Goal: Task Accomplishment & Management: Manage account settings

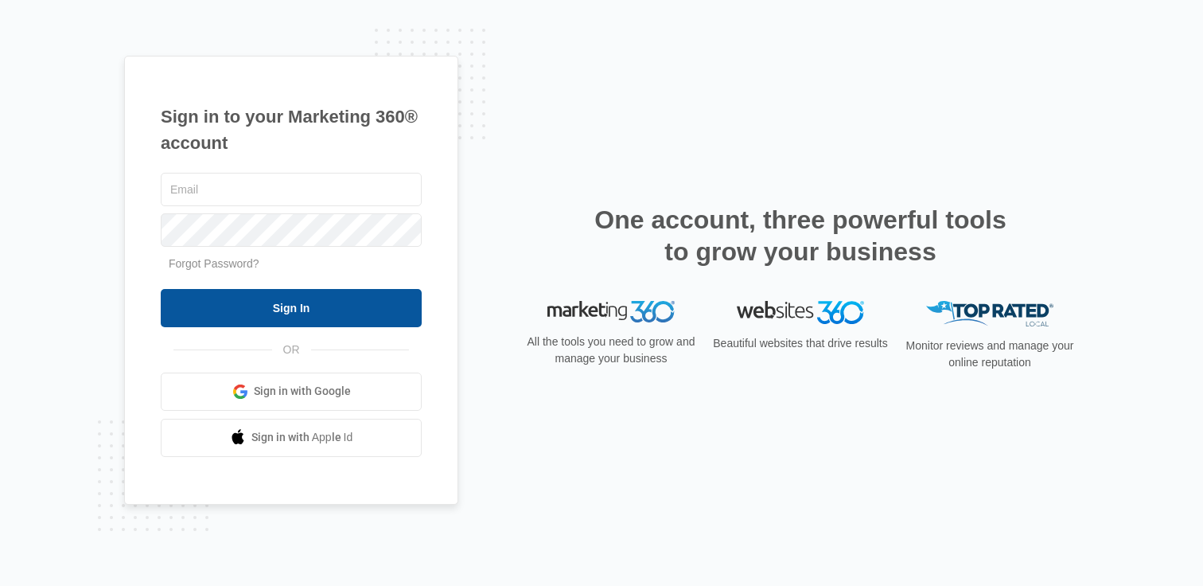
type input "[PERSON_NAME][EMAIL_ADDRESS][PERSON_NAME][DOMAIN_NAME]"
click at [297, 316] on input "Sign In" at bounding box center [291, 308] width 261 height 38
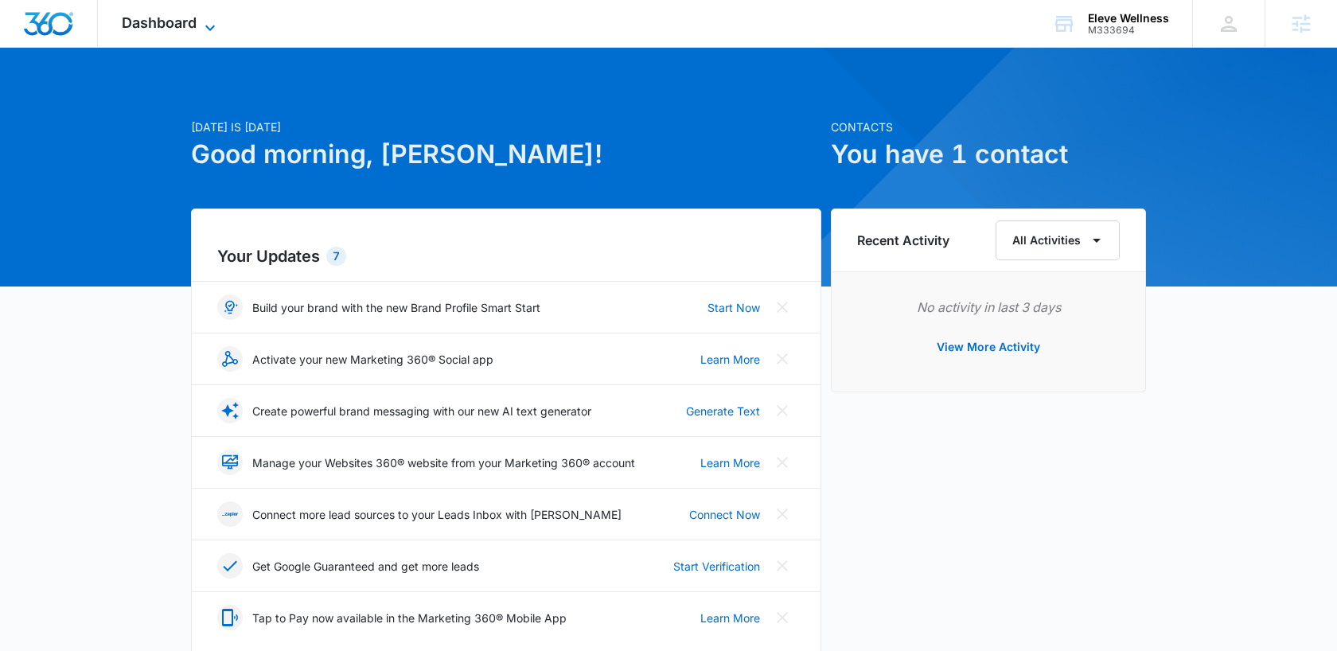
click at [139, 29] on span "Dashboard" at bounding box center [159, 22] width 75 height 17
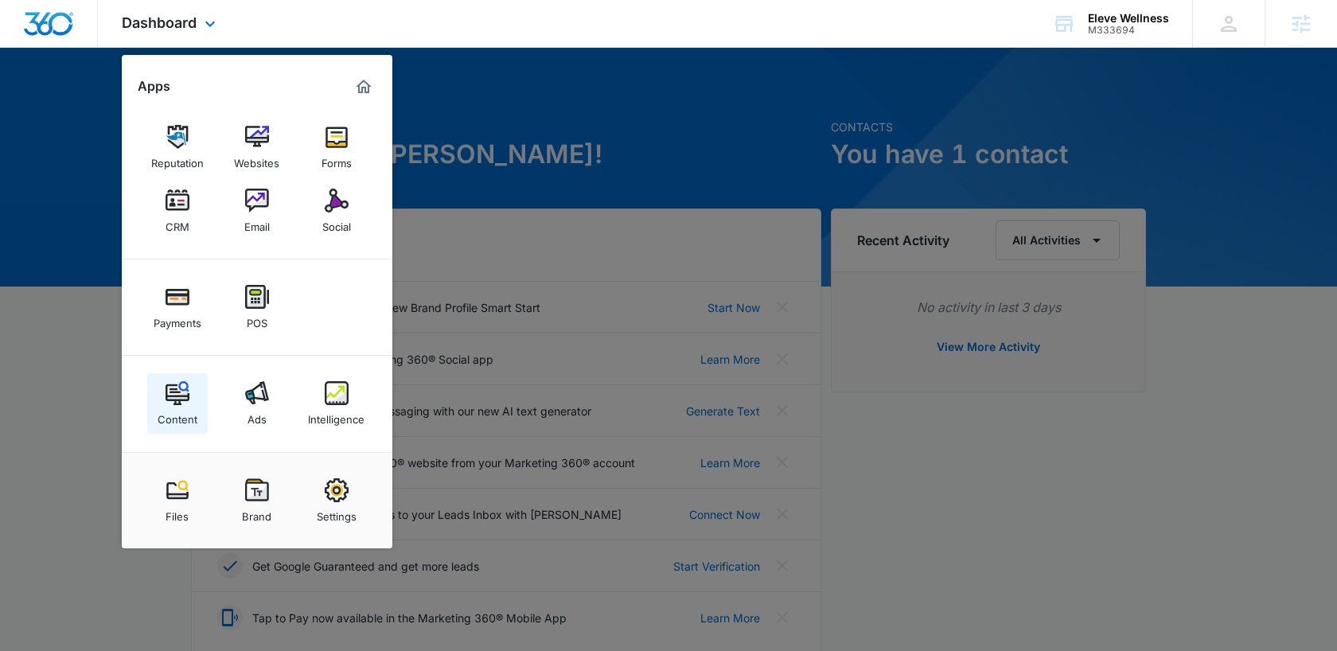
click at [166, 412] on div "Content" at bounding box center [178, 415] width 40 height 21
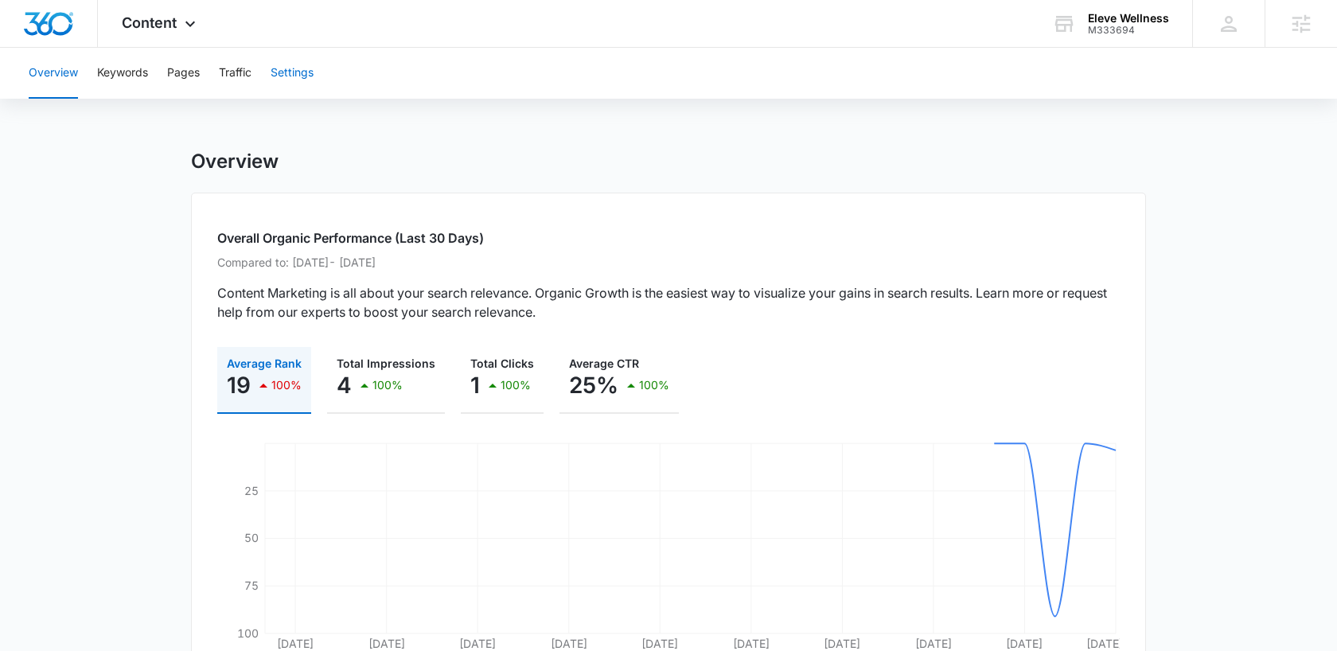
click at [303, 76] on button "Settings" at bounding box center [292, 73] width 43 height 51
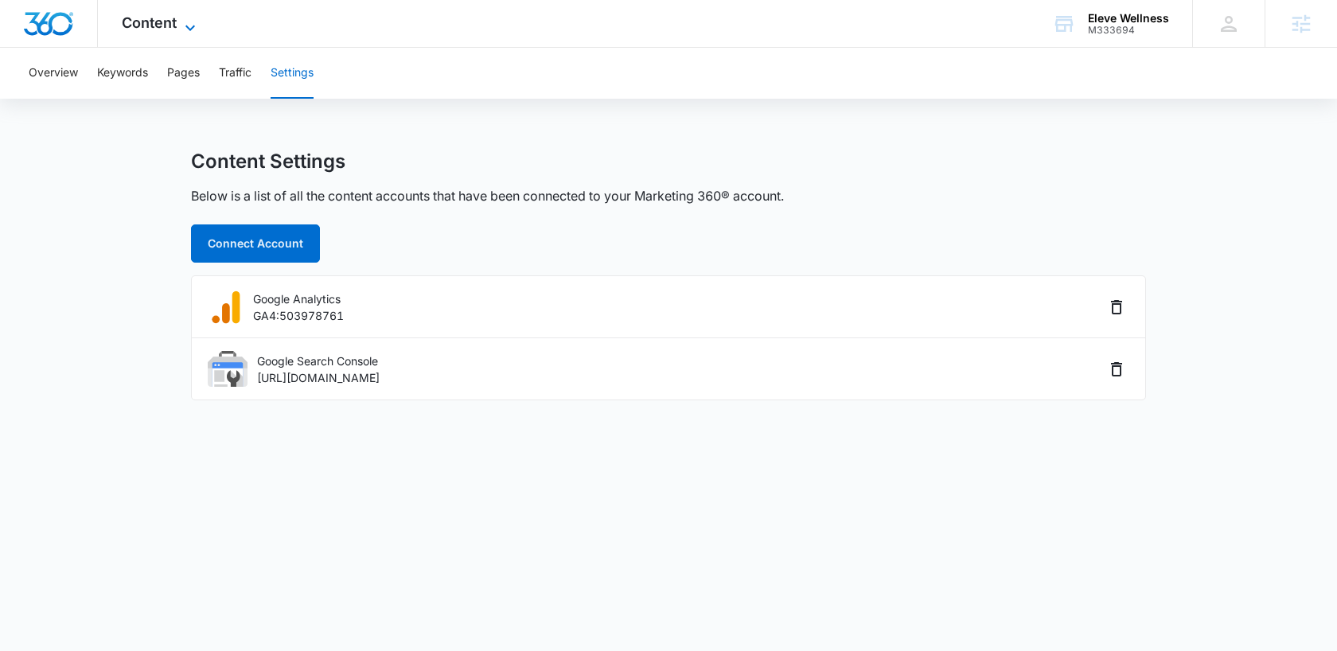
click at [168, 29] on span "Content" at bounding box center [149, 22] width 55 height 17
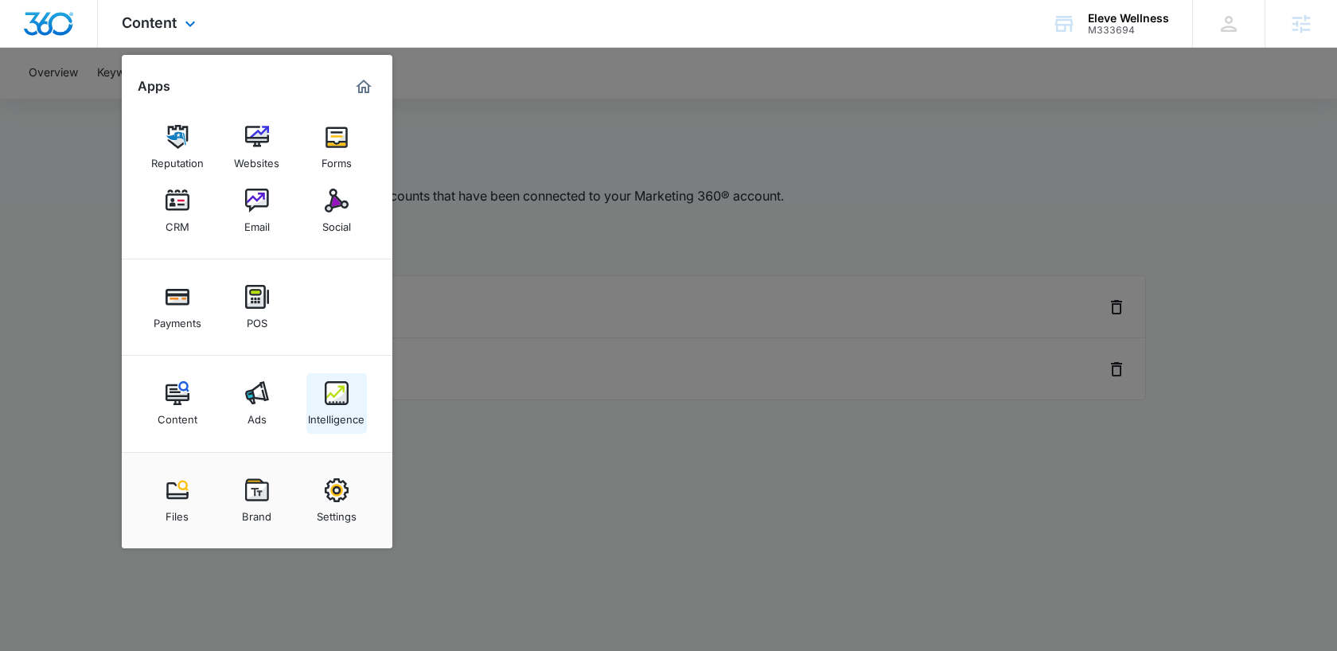
click at [345, 423] on div "Intelligence" at bounding box center [336, 415] width 57 height 21
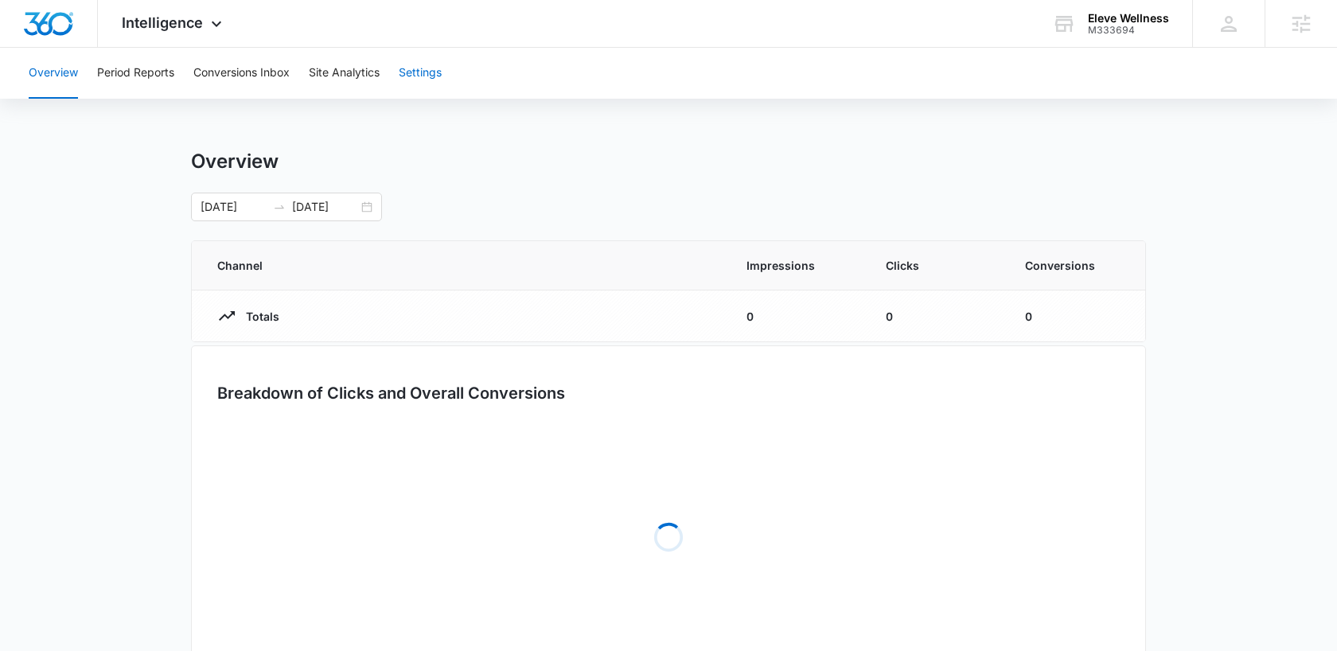
click at [422, 58] on button "Settings" at bounding box center [420, 73] width 43 height 51
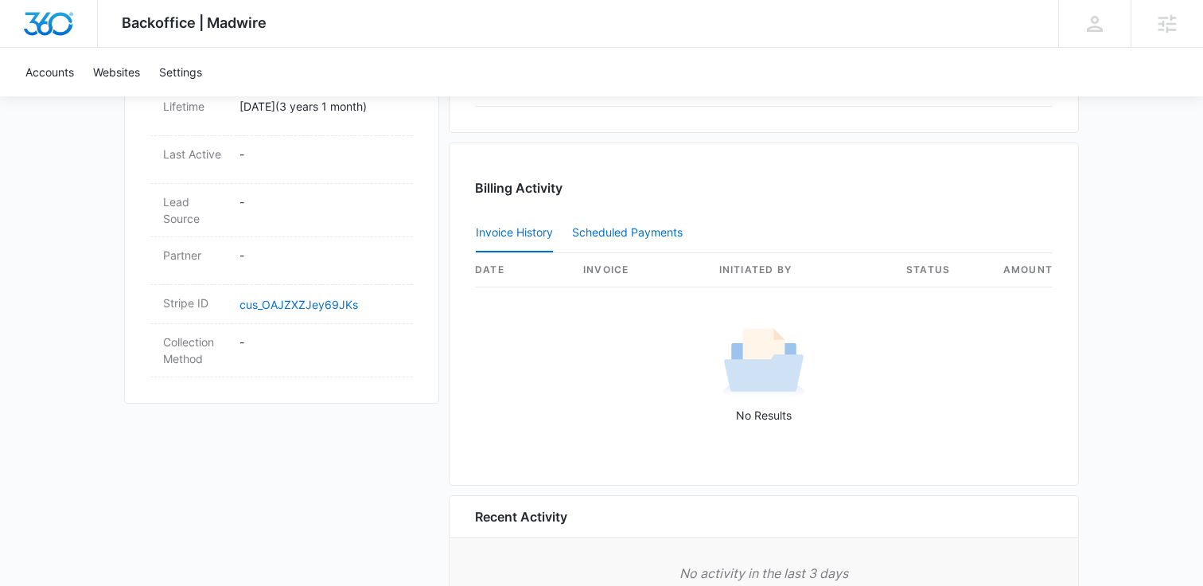
scroll to position [816, 0]
click at [642, 232] on div "Scheduled Payments 0" at bounding box center [630, 229] width 117 height 11
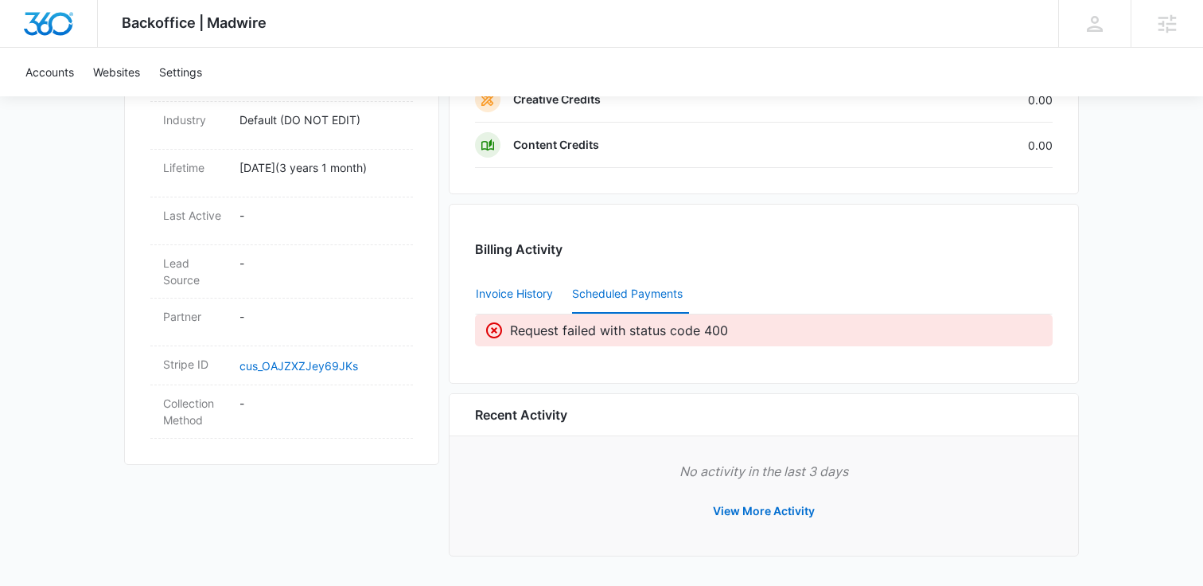
click at [523, 293] on button "Invoice History" at bounding box center [514, 294] width 77 height 38
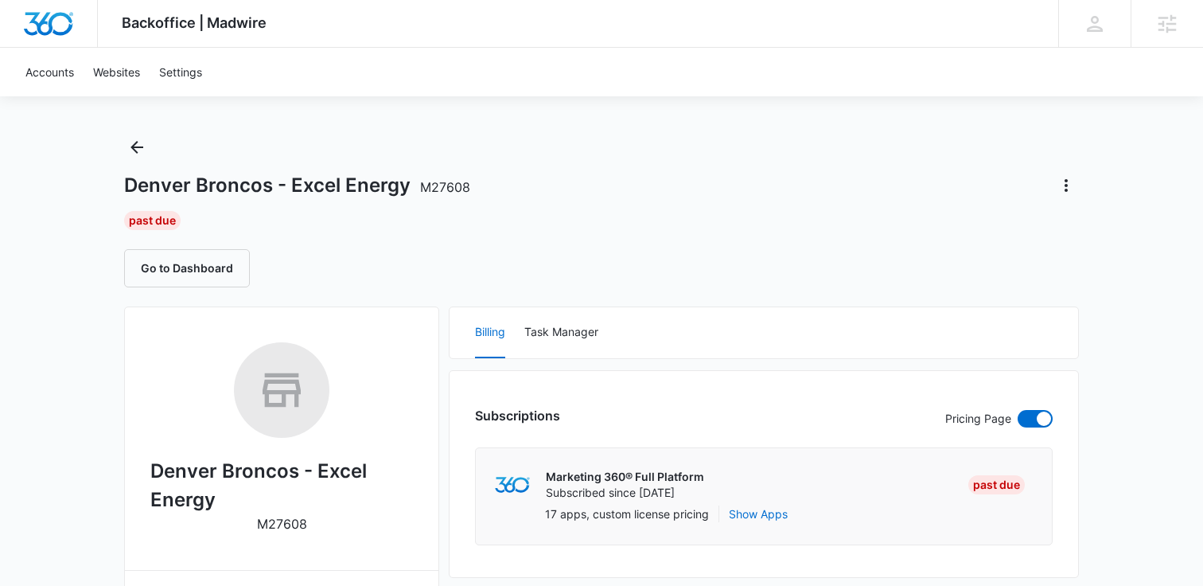
scroll to position [0, 0]
